Goal: Find specific page/section: Locate a particular part of the current website

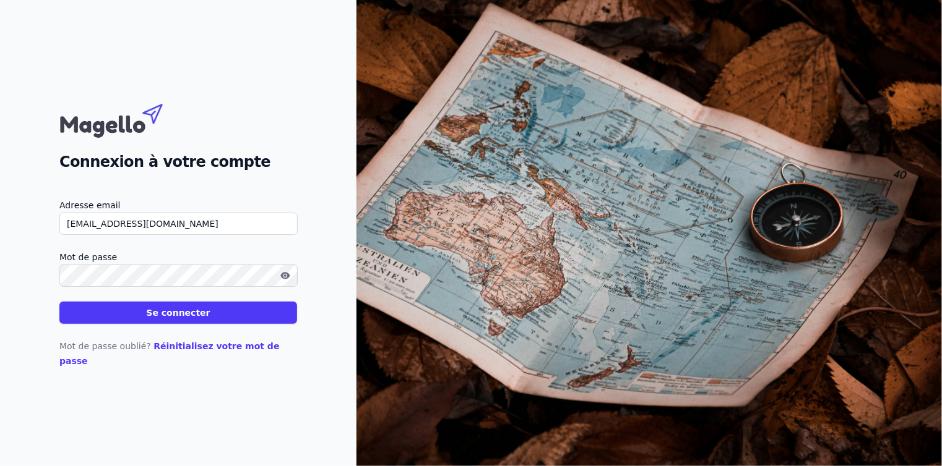
type input "[EMAIL_ADDRESS][DOMAIN_NAME]"
click at [169, 324] on button "Se connecter" at bounding box center [178, 313] width 238 height 22
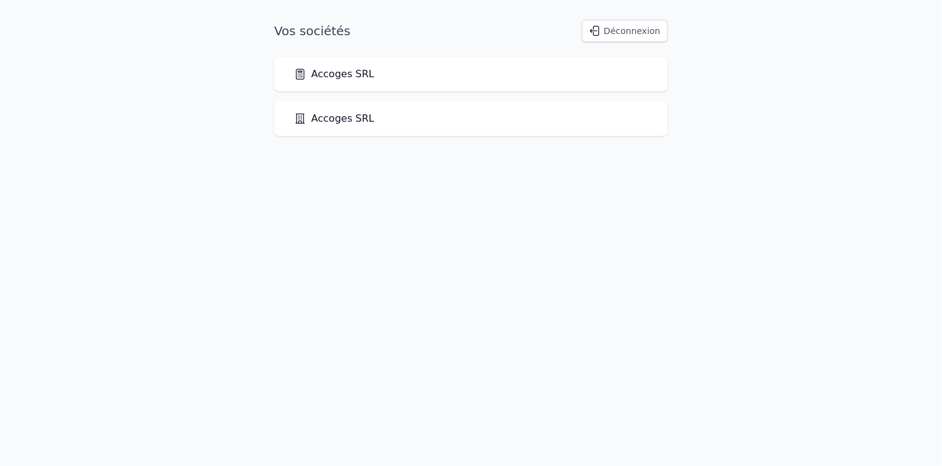
click at [346, 79] on link "Accoges SRL" at bounding box center [334, 74] width 80 height 15
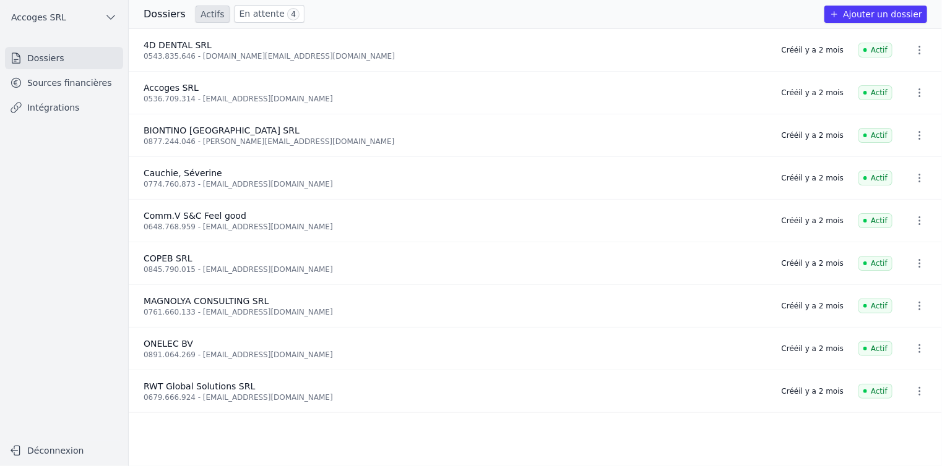
click at [72, 85] on link "Sources financières" at bounding box center [64, 83] width 118 height 22
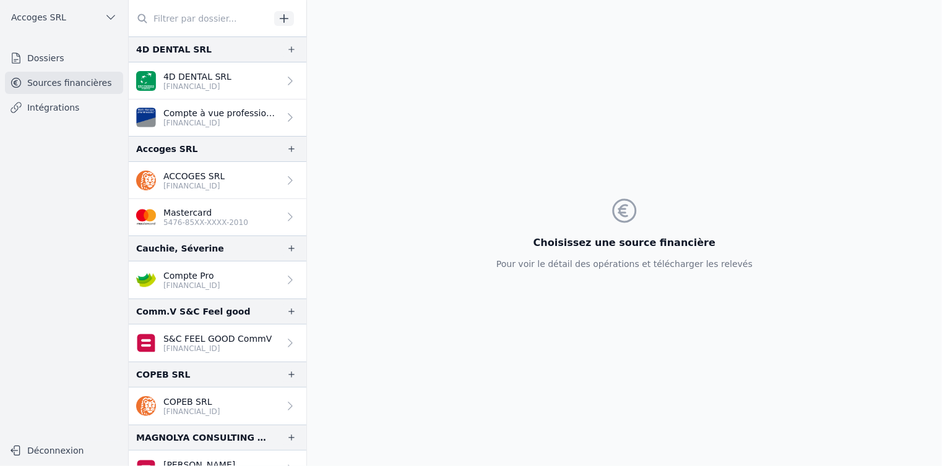
click at [200, 187] on p "[FINANCIAL_ID]" at bounding box center [193, 186] width 61 height 10
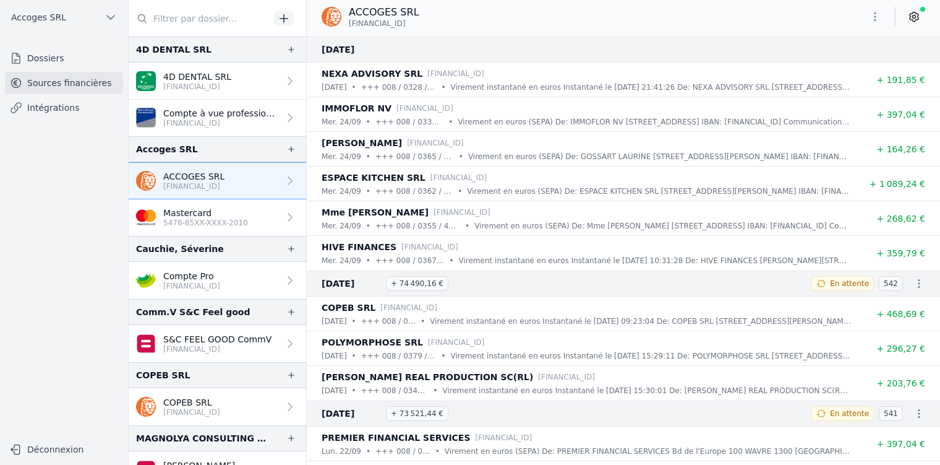
click at [423, 320] on div "•" at bounding box center [423, 321] width 4 height 12
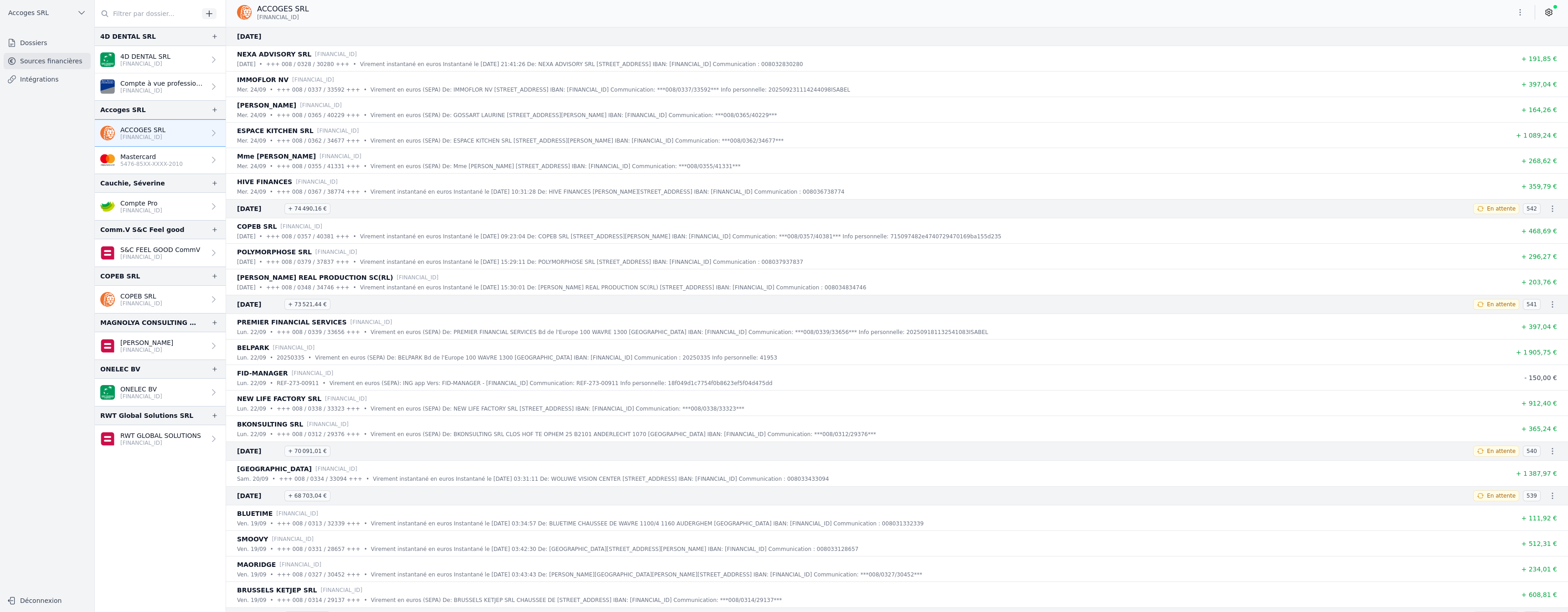
click at [46, 343] on button "Déconnexion" at bounding box center [47, 600] width 87 height 15
